Goal: Information Seeking & Learning: Learn about a topic

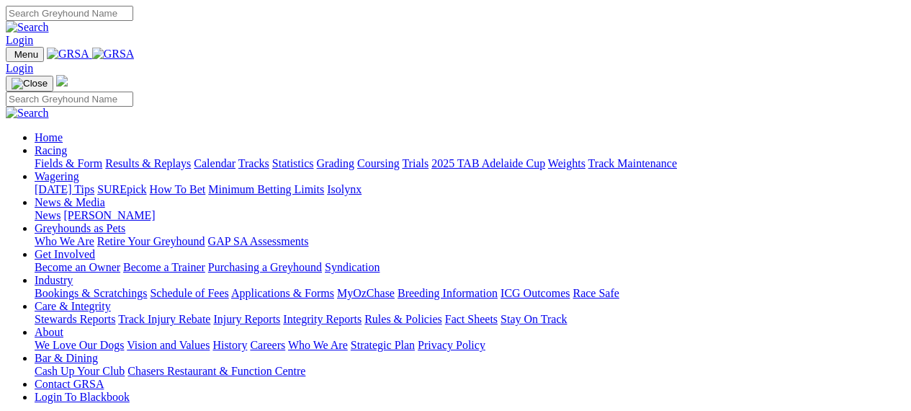
scroll to position [359, 0]
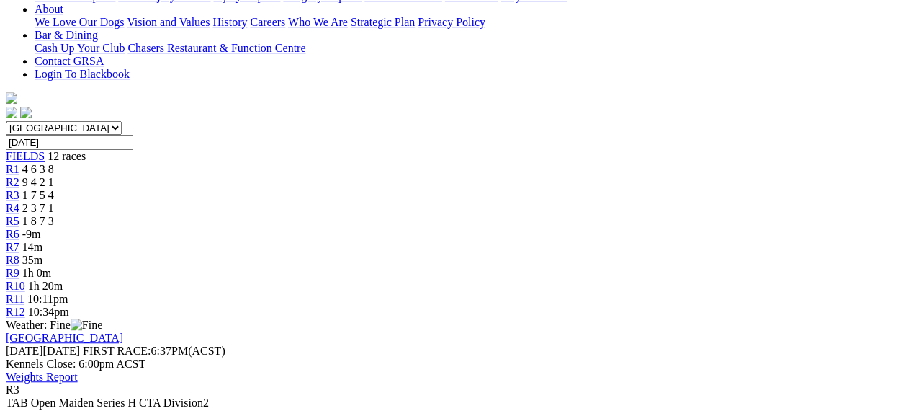
scroll to position [346, 0]
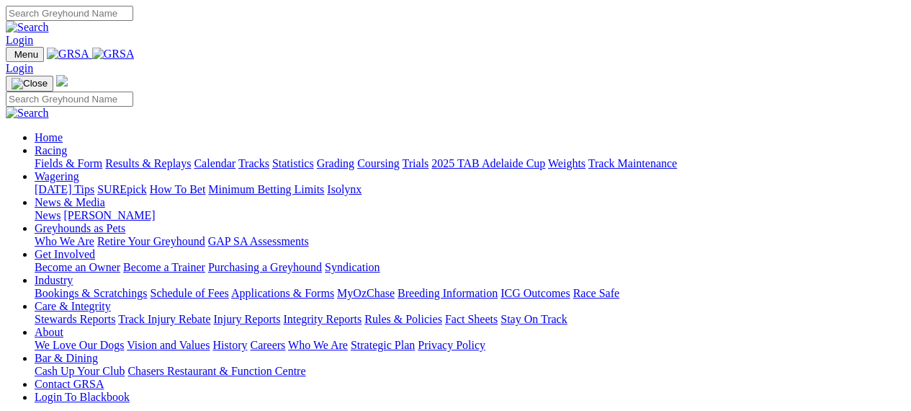
scroll to position [359, 0]
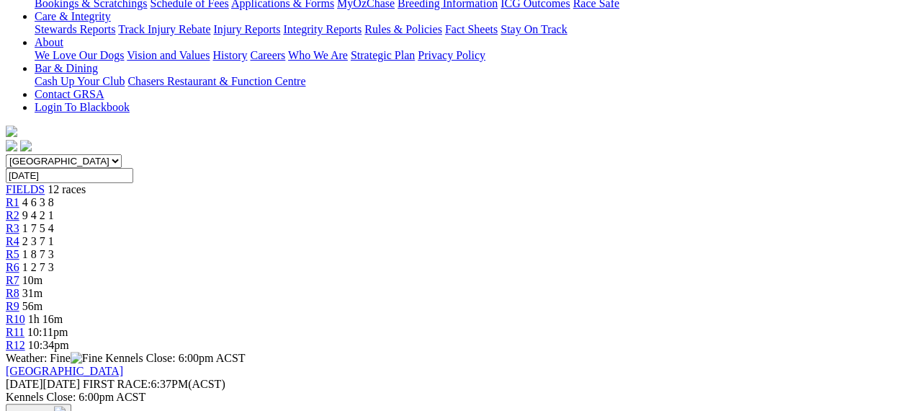
scroll to position [317, 0]
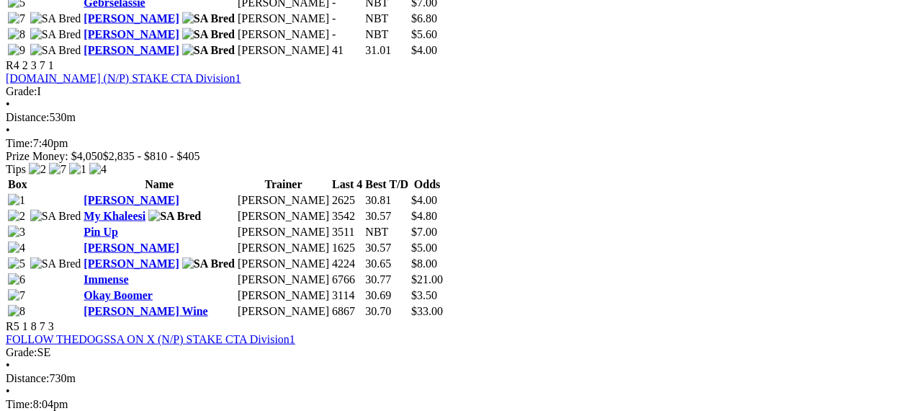
scroll to position [1452, 0]
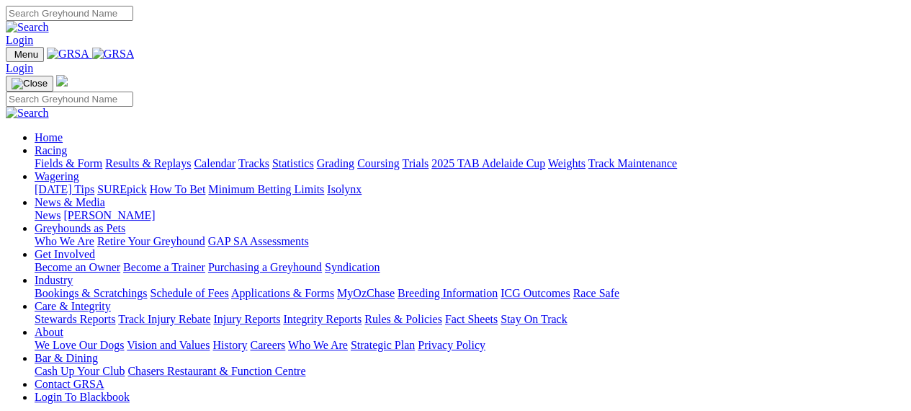
click at [67, 144] on link "Racing" at bounding box center [51, 150] width 32 height 12
click at [236, 157] on link "Calendar" at bounding box center [215, 163] width 42 height 12
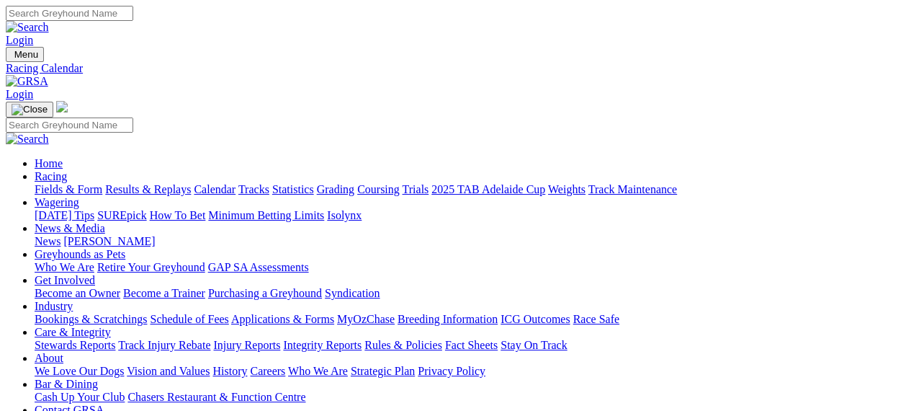
scroll to position [359, 0]
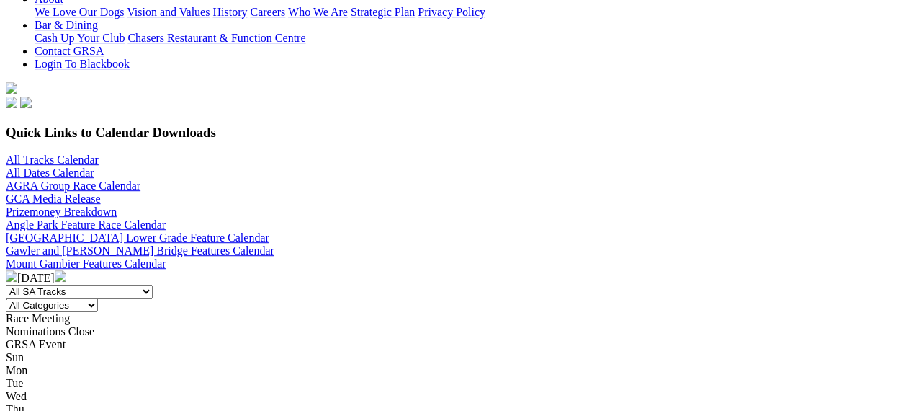
click at [66, 270] on img at bounding box center [61, 276] width 12 height 12
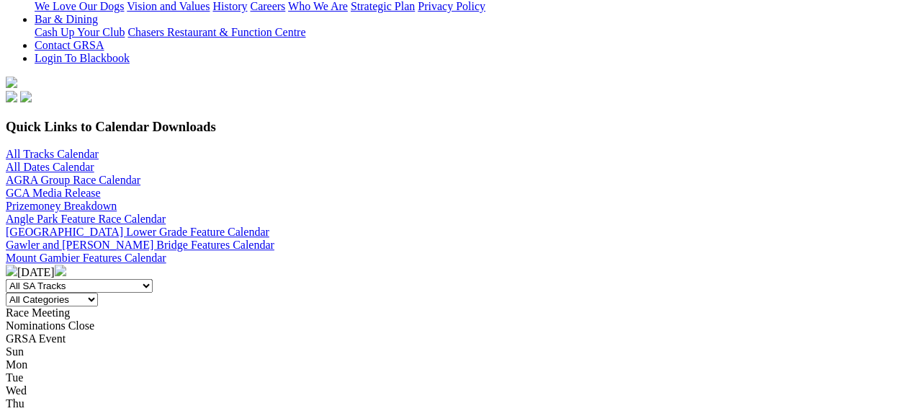
scroll to position [392, 0]
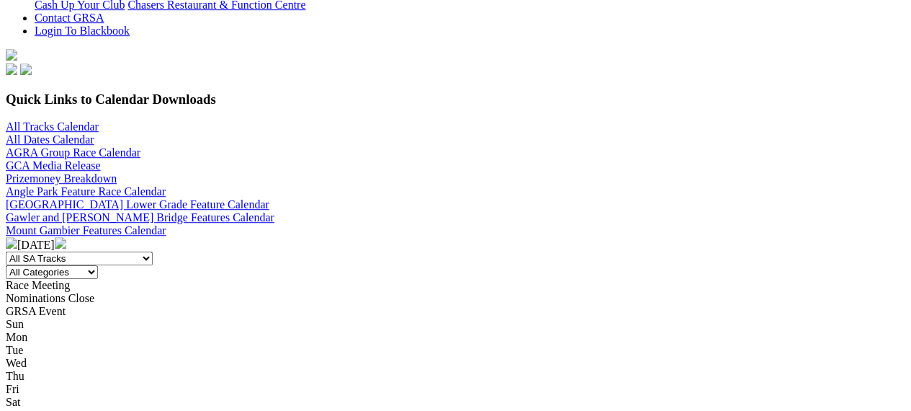
click at [153, 251] on select "All SA Tracks [GEOGRAPHIC_DATA] Gawler [GEOGRAPHIC_DATA] [PERSON_NAME][GEOGRAPH…" at bounding box center [79, 258] width 147 height 14
select select "1"
click at [122, 251] on select "All SA Tracks [GEOGRAPHIC_DATA] Gawler [GEOGRAPHIC_DATA] [PERSON_NAME][GEOGRAPH…" at bounding box center [79, 258] width 147 height 14
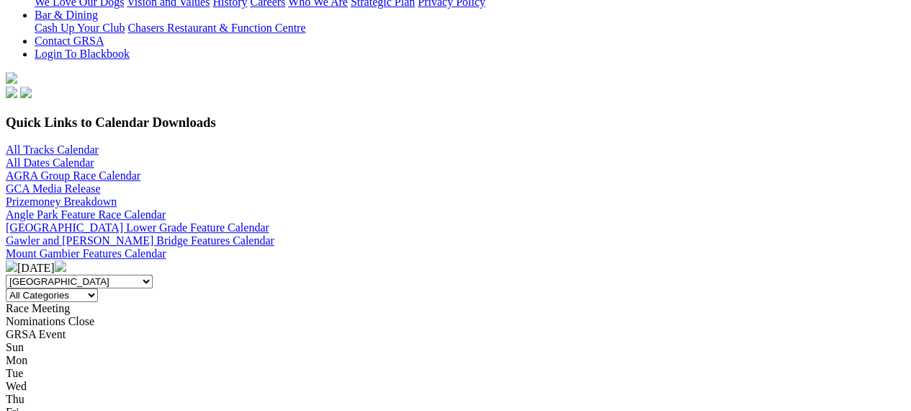
scroll to position [382, 0]
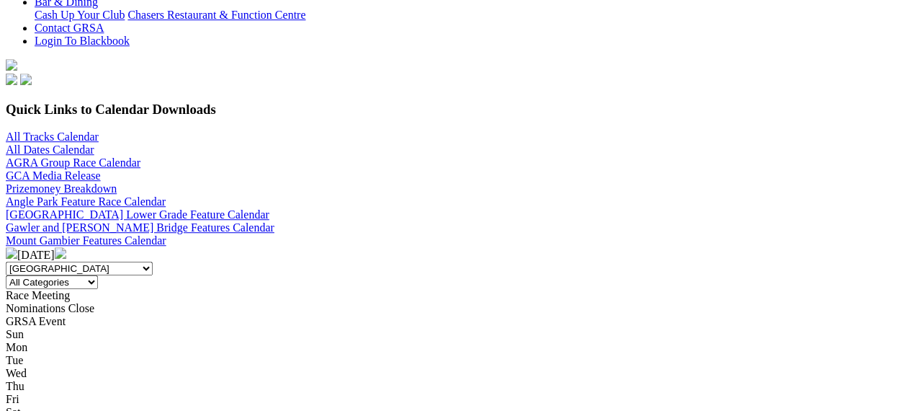
click at [153, 262] on select "All SA Tracks [GEOGRAPHIC_DATA] Gawler [GEOGRAPHIC_DATA] [PERSON_NAME][GEOGRAPH…" at bounding box center [79, 269] width 147 height 14
select select "4"
click at [122, 262] on select "All SA Tracks [GEOGRAPHIC_DATA] Gawler [GEOGRAPHIC_DATA] [PERSON_NAME][GEOGRAPH…" at bounding box center [79, 269] width 147 height 14
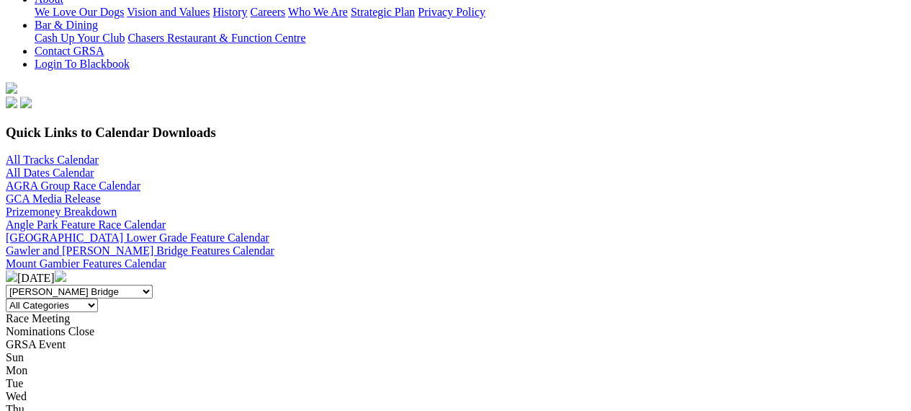
scroll to position [340, 0]
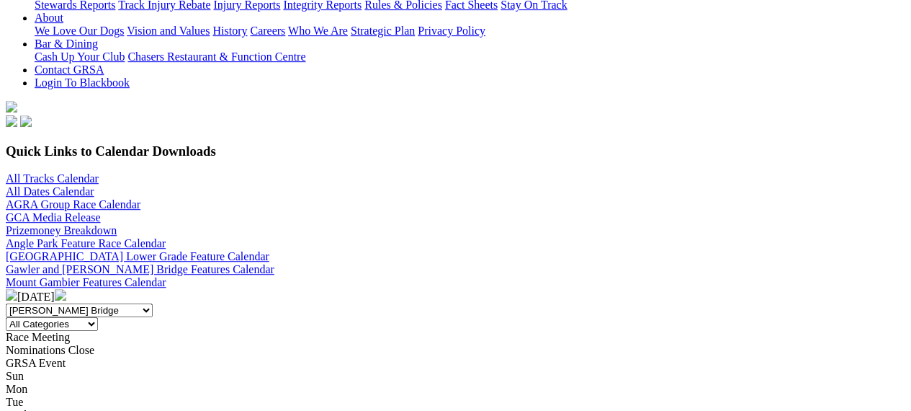
click at [153, 303] on select "All SA Tracks [GEOGRAPHIC_DATA] Gawler [GEOGRAPHIC_DATA] [PERSON_NAME][GEOGRAPH…" at bounding box center [79, 310] width 147 height 14
select select "3"
click at [122, 303] on select "All SA Tracks [GEOGRAPHIC_DATA] Gawler [GEOGRAPHIC_DATA] [PERSON_NAME][GEOGRAPH…" at bounding box center [79, 310] width 147 height 14
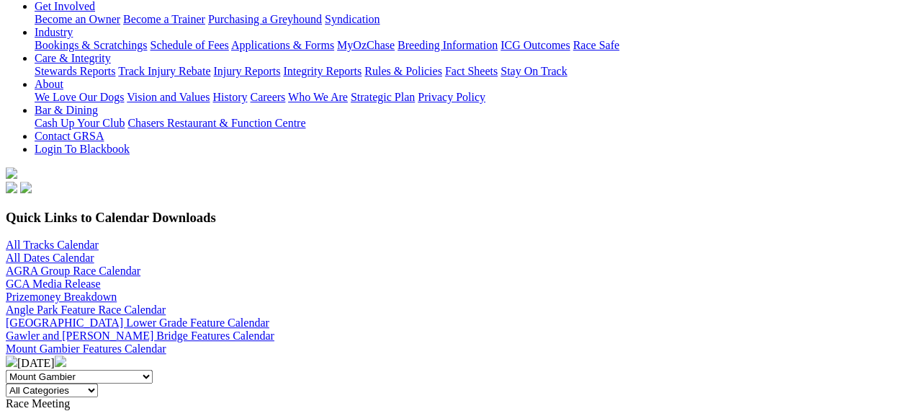
scroll to position [231, 0]
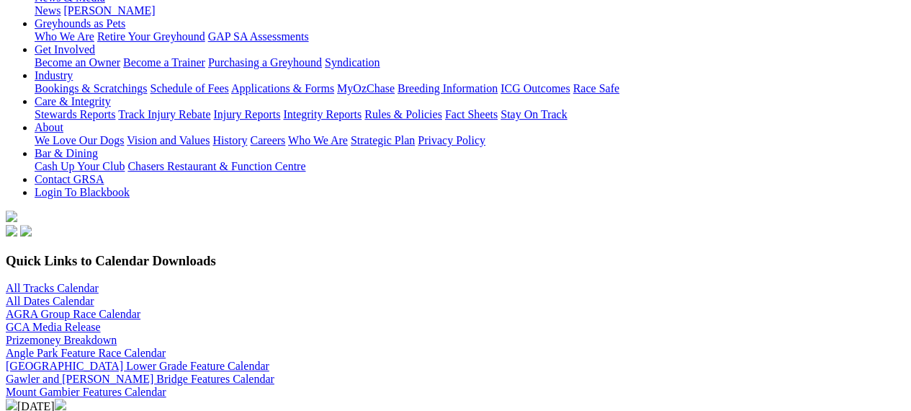
select select "1"
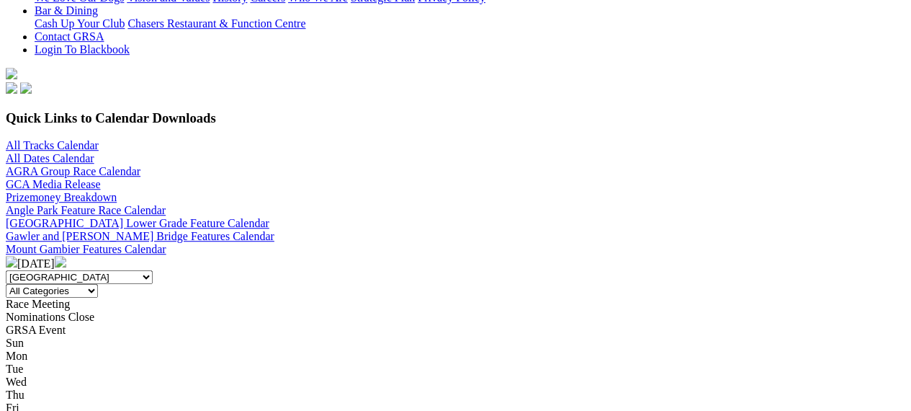
scroll to position [366, 0]
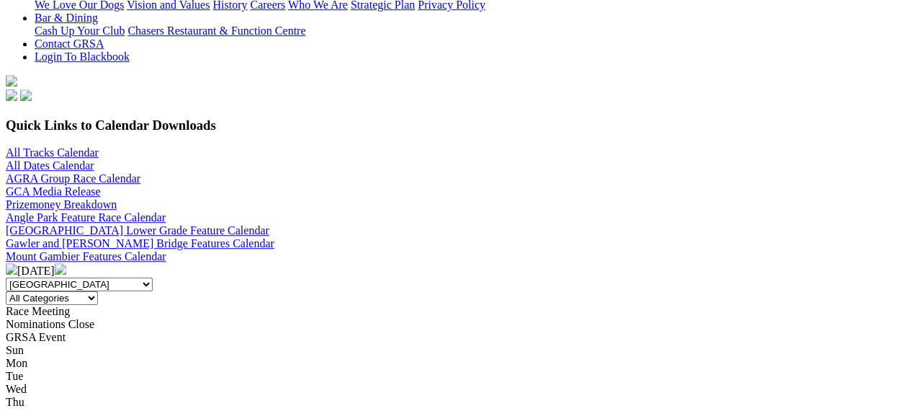
click at [153, 277] on select "All SA Tracks Angle Park Gawler Mount Gambier Murray Bridge Virginia GOTBA Cour…" at bounding box center [79, 284] width 147 height 14
select select
click at [122, 277] on select "All SA Tracks Angle Park Gawler Mount Gambier Murray Bridge Virginia GOTBA Cour…" at bounding box center [79, 284] width 147 height 14
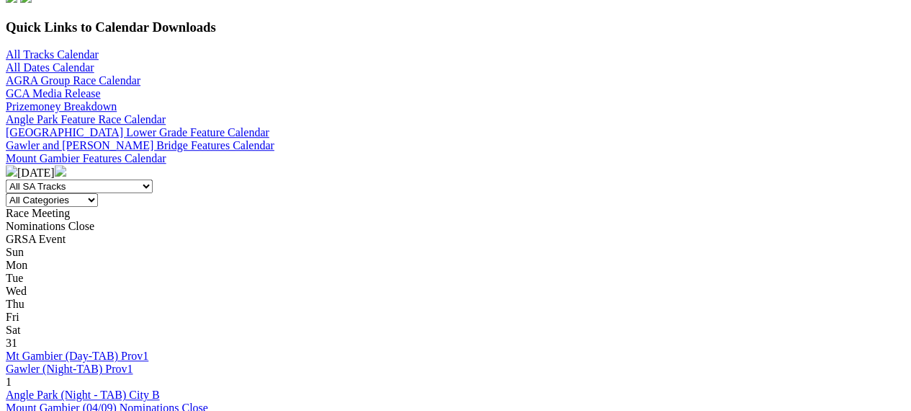
scroll to position [474, 0]
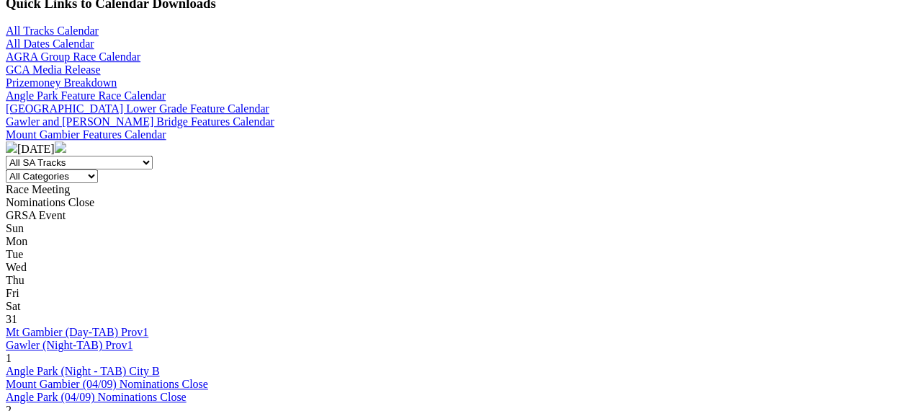
scroll to position [483, 0]
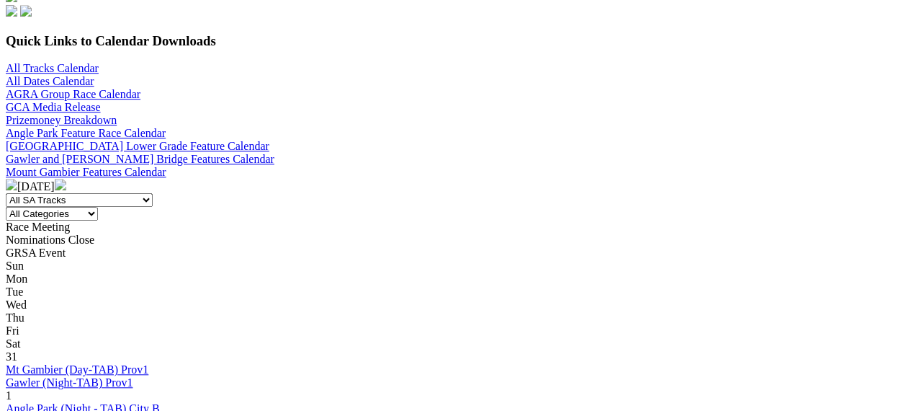
scroll to position [425, 0]
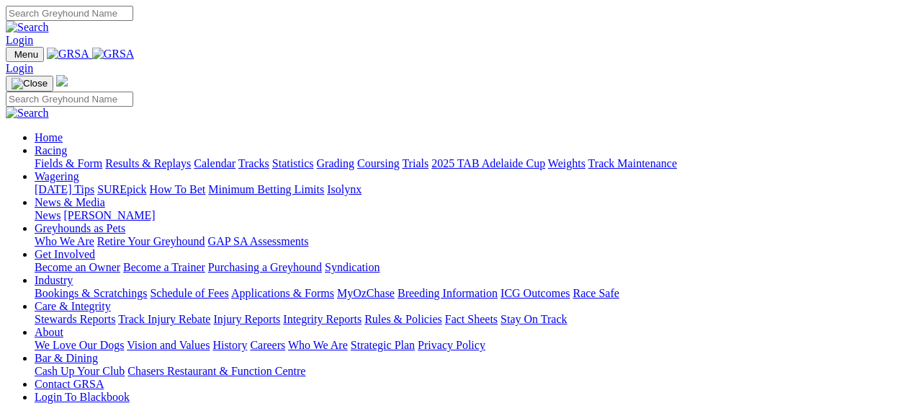
scroll to position [359, 0]
